Goal: Task Accomplishment & Management: Complete application form

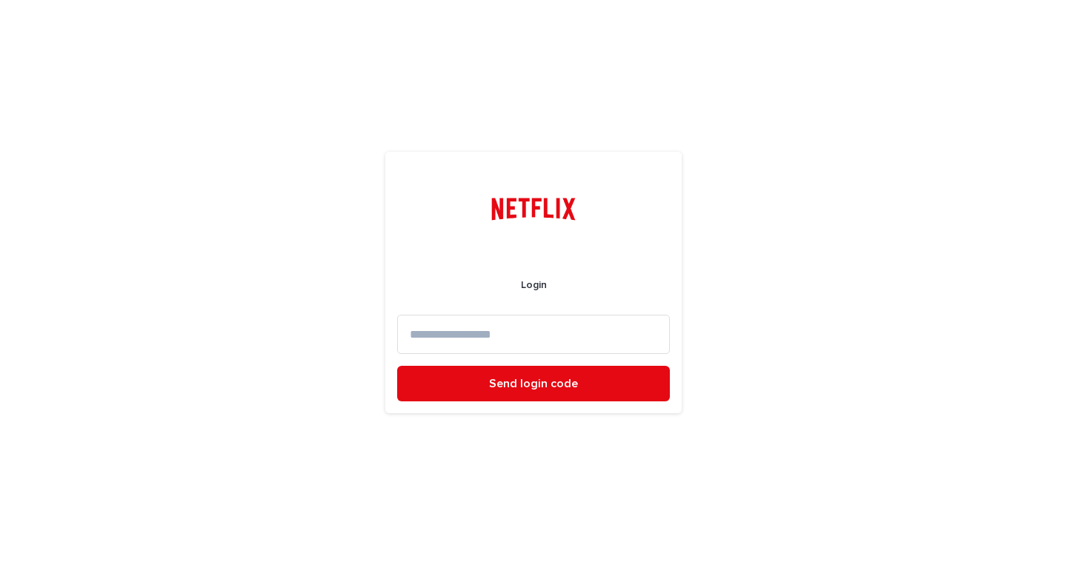
click at [557, 331] on input at bounding box center [533, 334] width 273 height 39
type input "**********"
click at [397, 366] on button "Send login code" at bounding box center [533, 384] width 273 height 36
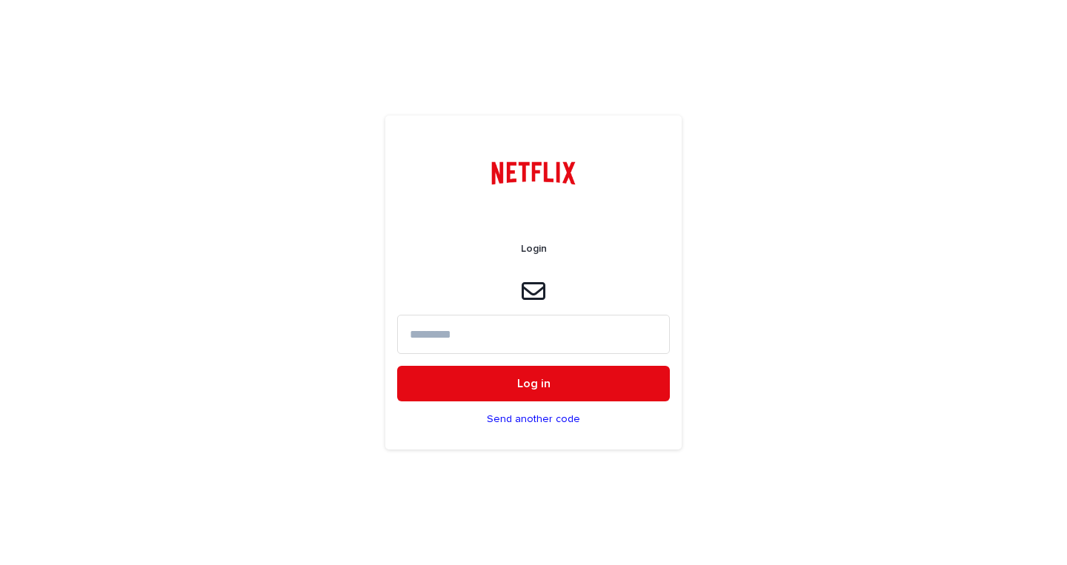
click at [511, 339] on input at bounding box center [533, 334] width 273 height 39
paste input "******"
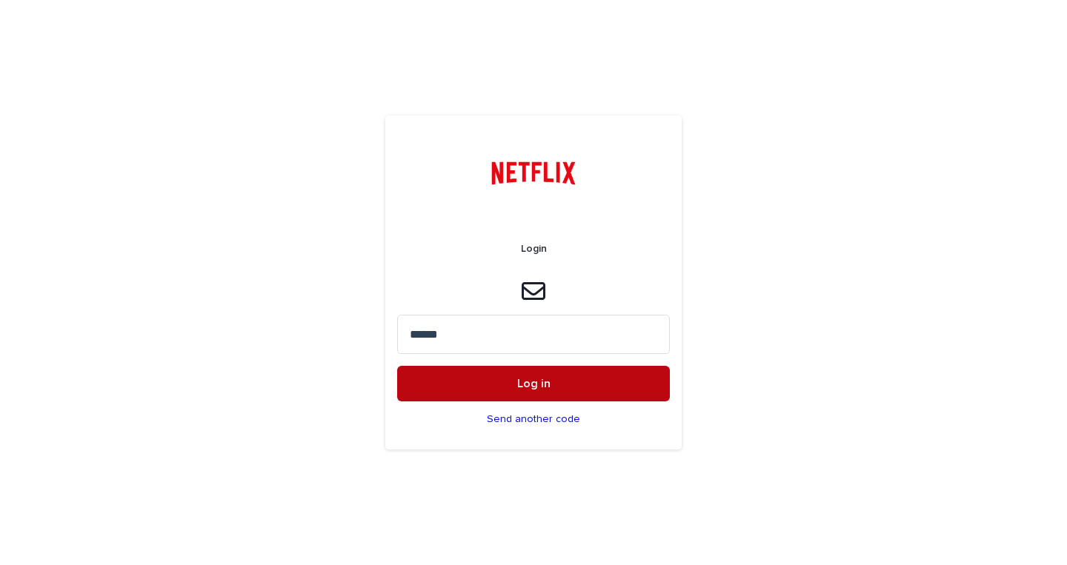
type input "******"
click at [515, 391] on button "Log in" at bounding box center [533, 384] width 273 height 36
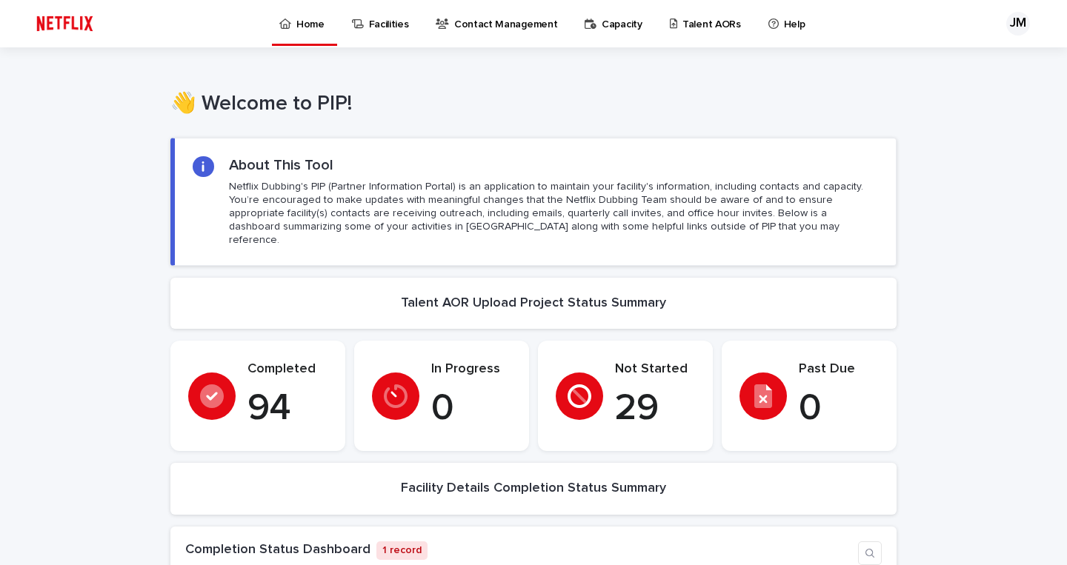
click at [683, 26] on p "Talent AORs" at bounding box center [712, 15] width 59 height 31
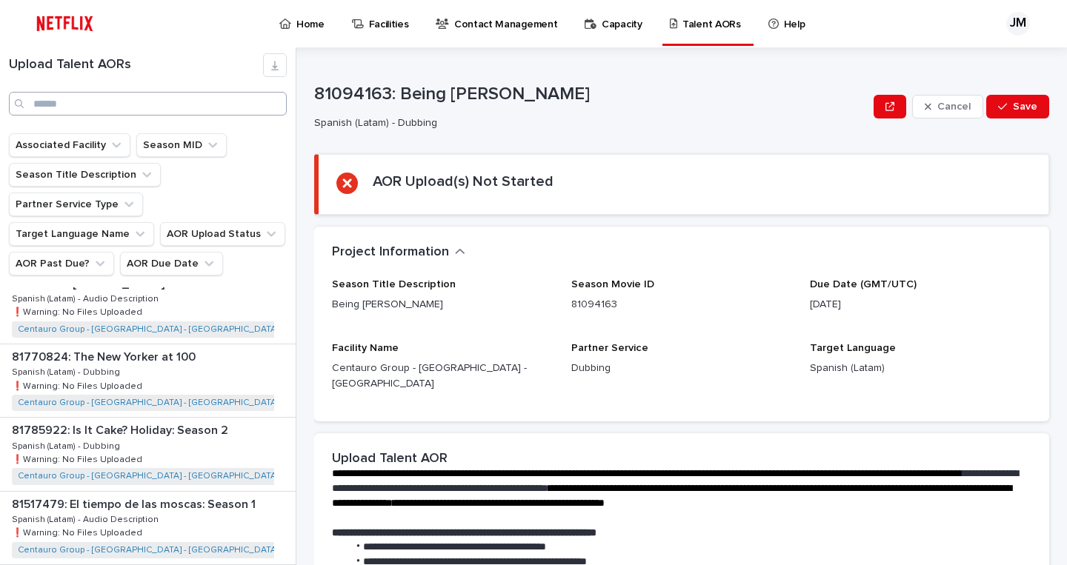
scroll to position [280, 0]
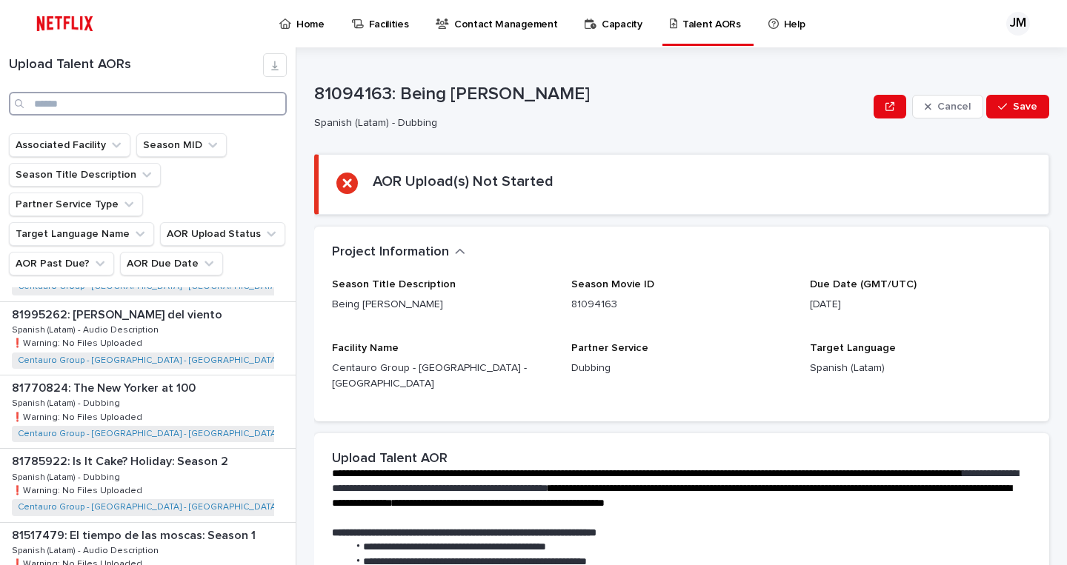
click at [143, 105] on input "Search" at bounding box center [148, 104] width 278 height 24
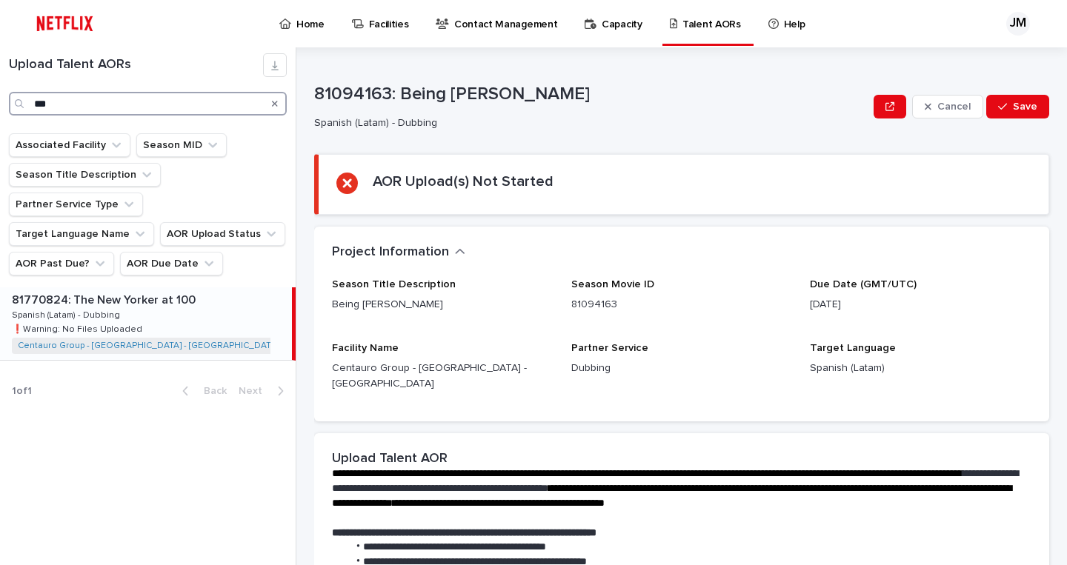
type input "***"
click at [203, 299] on div "81770824: The New Yorker at 100 81770824: The New Yorker at 100 Spanish (Latam)…" at bounding box center [146, 324] width 292 height 73
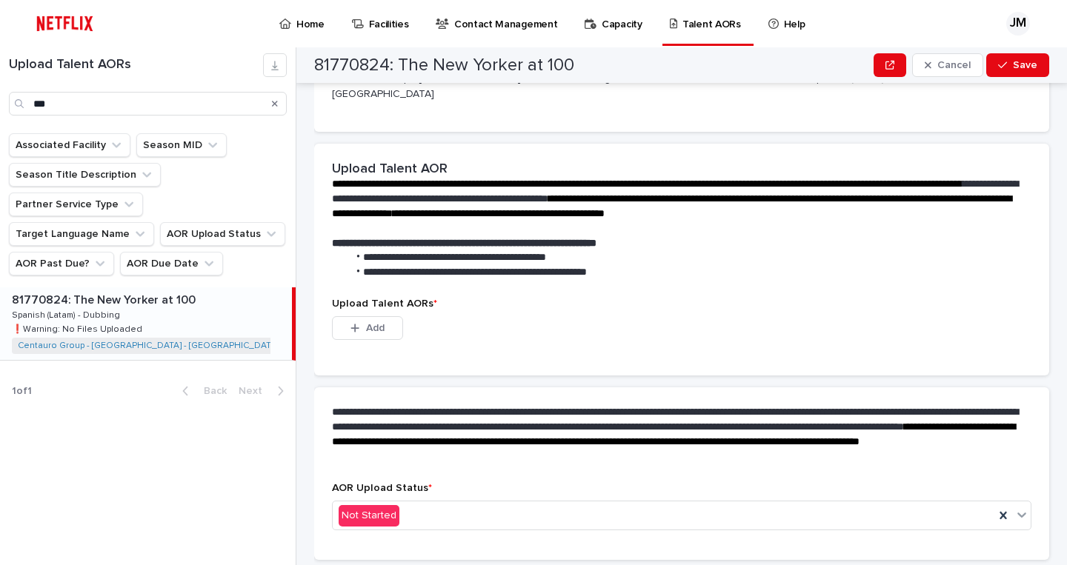
scroll to position [323, 0]
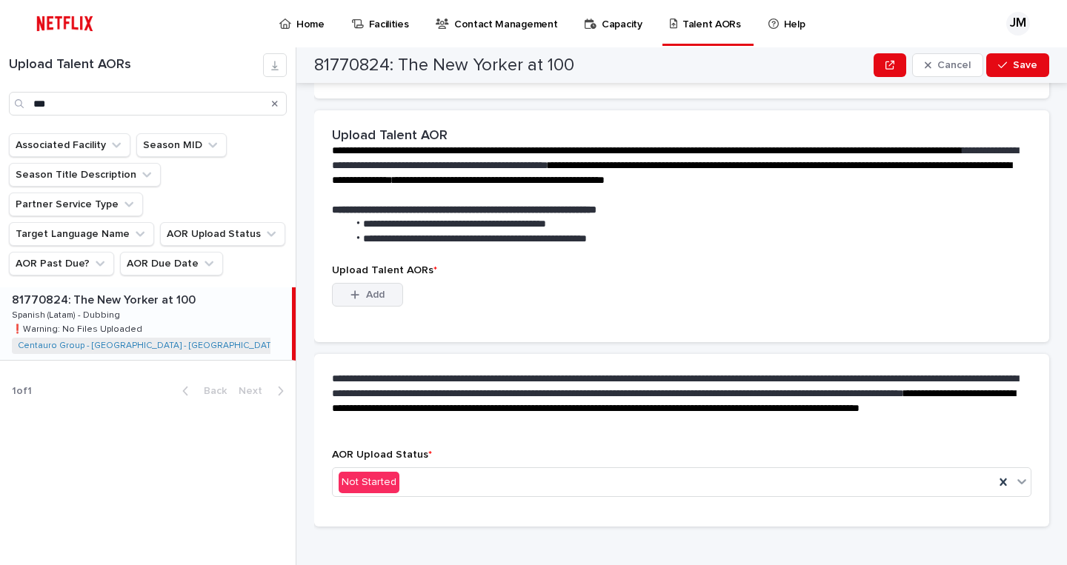
click at [369, 288] on button "Add" at bounding box center [367, 295] width 71 height 24
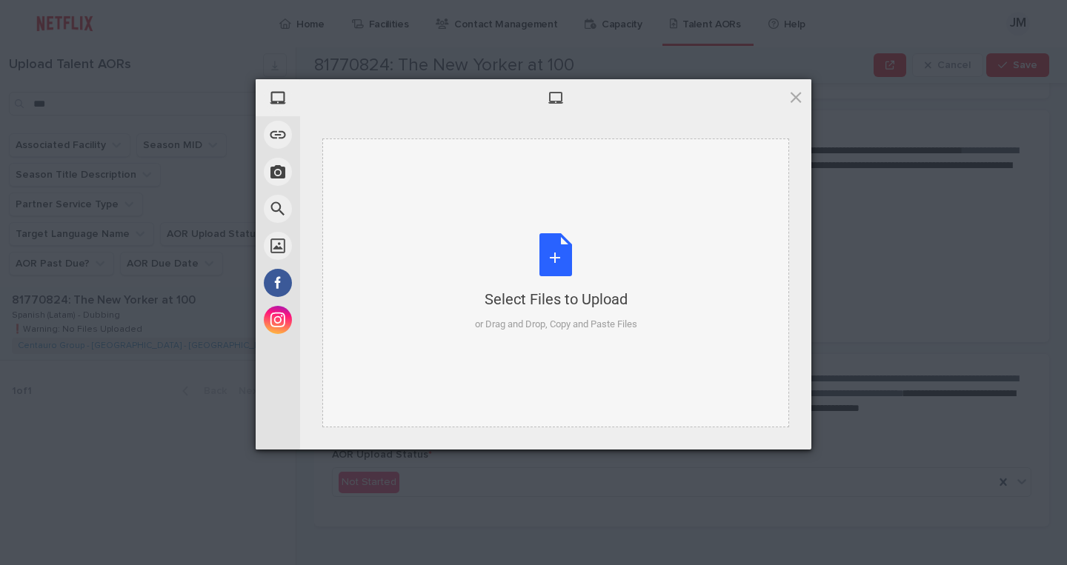
click at [556, 256] on div "Select Files to Upload or Drag and Drop, Copy and Paste Files" at bounding box center [556, 282] width 162 height 99
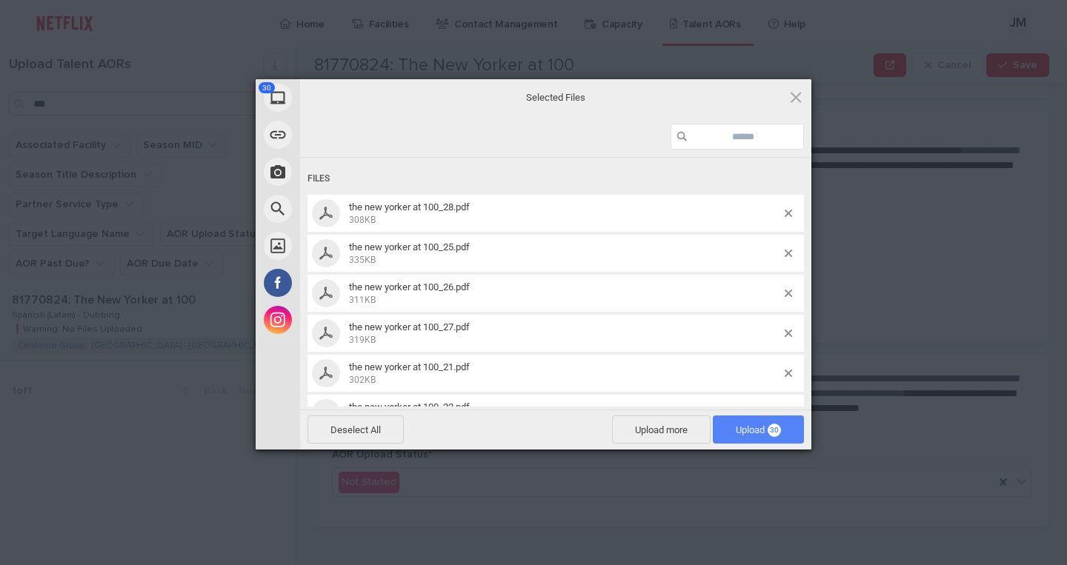
click at [763, 433] on span "Upload 30" at bounding box center [758, 430] width 45 height 11
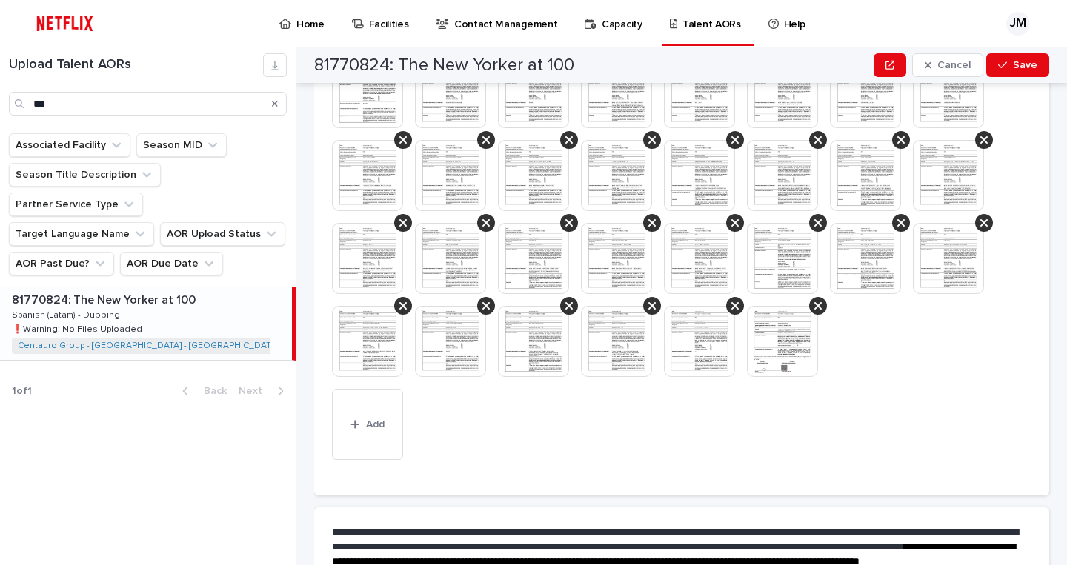
scroll to position [630, 0]
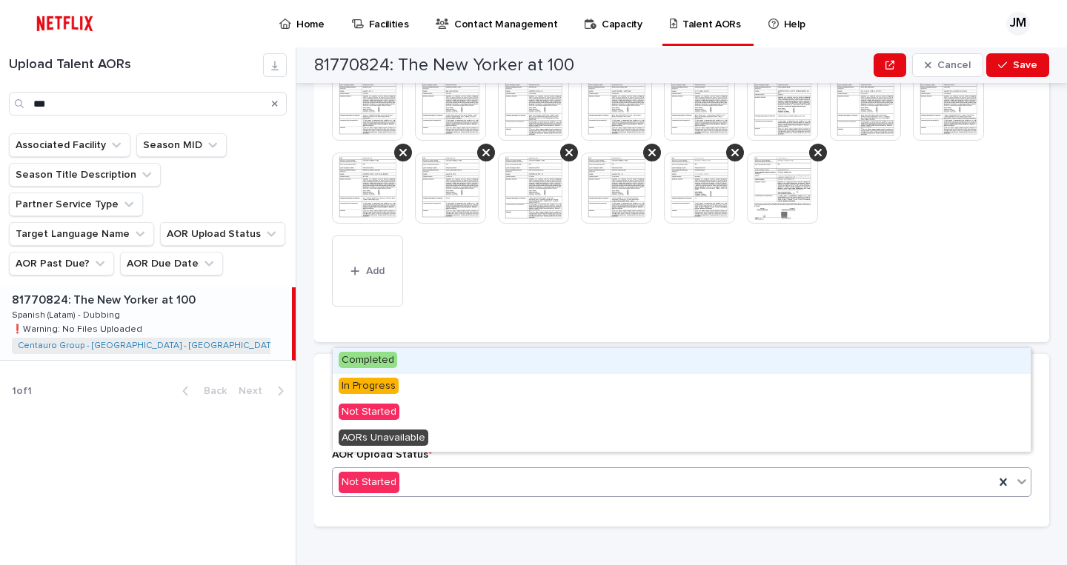
click at [542, 471] on div "Not Started" at bounding box center [664, 483] width 662 height 24
click at [512, 360] on div "Completed" at bounding box center [682, 361] width 698 height 26
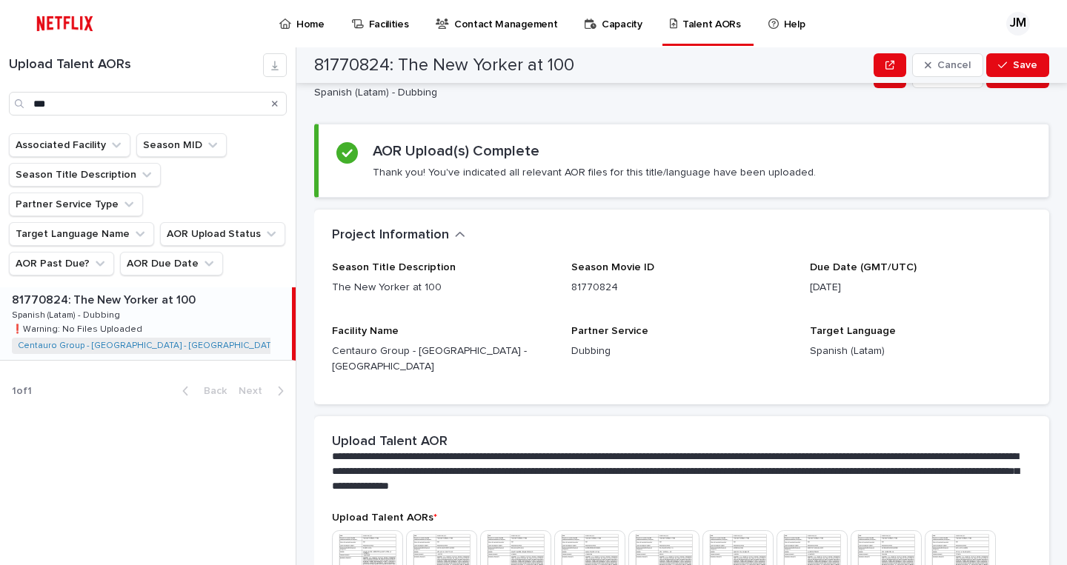
scroll to position [0, 0]
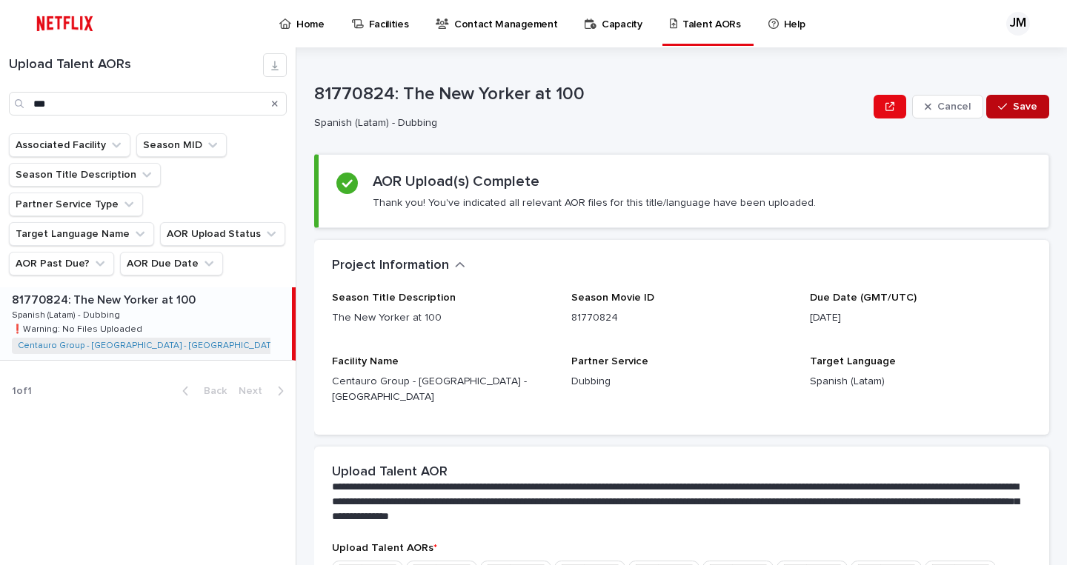
click at [1009, 111] on div "button" at bounding box center [1005, 107] width 15 height 10
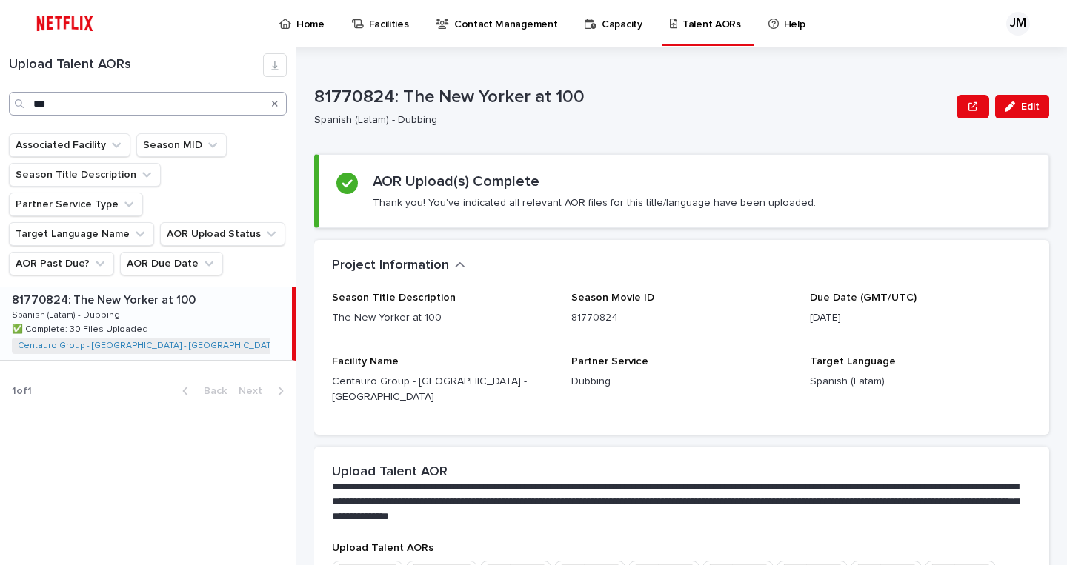
click at [275, 104] on icon "Search" at bounding box center [275, 104] width 6 height 6
